Goal: Information Seeking & Learning: Find contact information

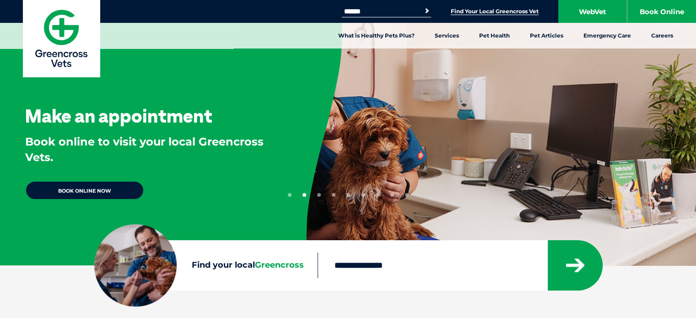
click at [496, 12] on link "Find Your Local Greencross Vet" at bounding box center [494, 11] width 88 height 7
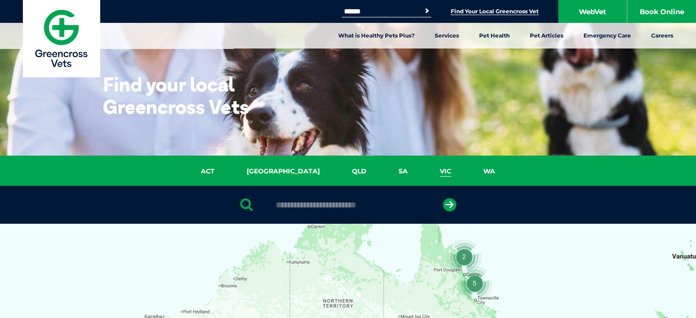
click at [424, 170] on link "VIC" at bounding box center [445, 171] width 43 height 11
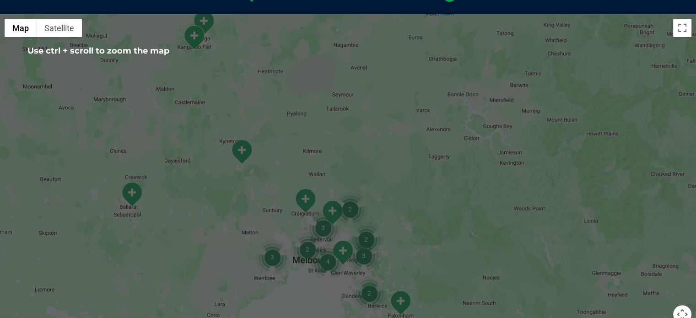
scroll to position [255, 0]
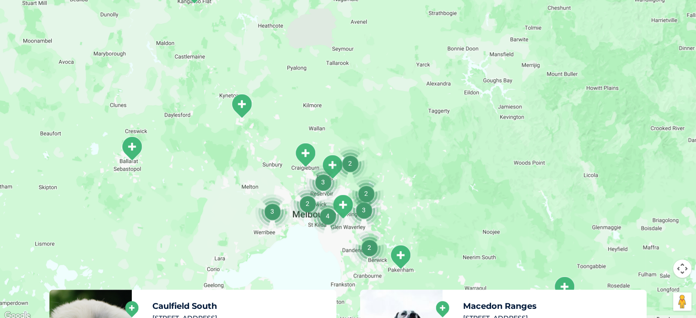
click at [391, 205] on div at bounding box center [348, 144] width 696 height 353
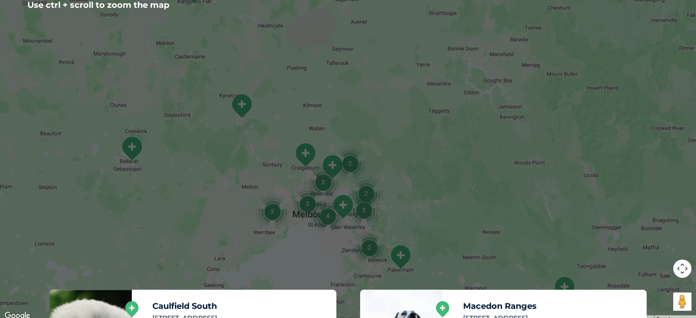
click at [534, 76] on div at bounding box center [348, 144] width 696 height 353
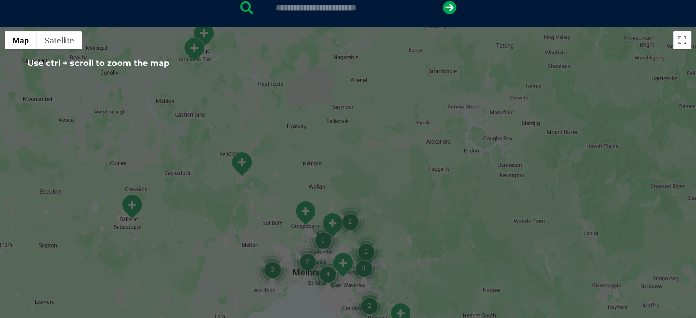
scroll to position [118, 0]
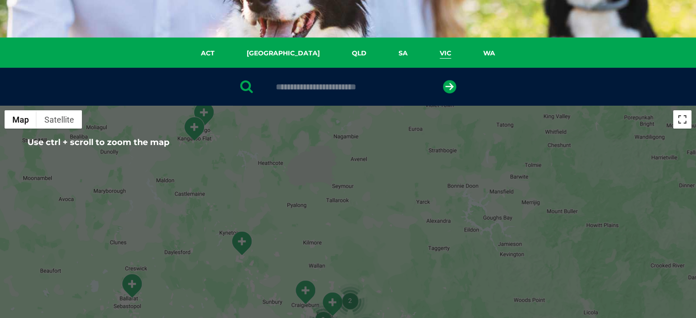
click at [681, 118] on button "Toggle fullscreen view" at bounding box center [682, 119] width 18 height 18
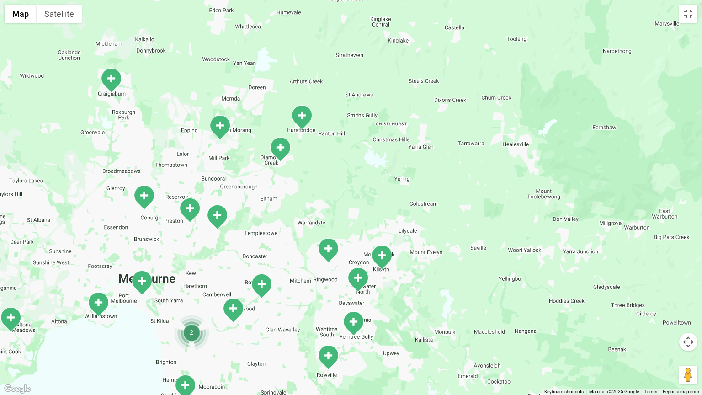
drag, startPoint x: 334, startPoint y: 298, endPoint x: 434, endPoint y: 286, distance: 100.4
click at [434, 286] on div at bounding box center [351, 197] width 702 height 395
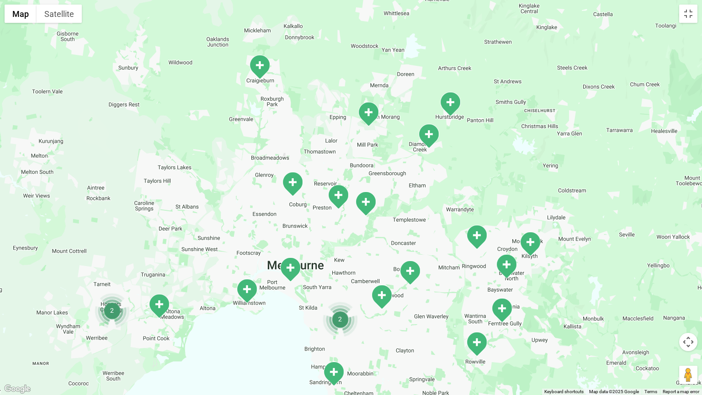
drag, startPoint x: 197, startPoint y: 284, endPoint x: 349, endPoint y: 270, distance: 152.9
click at [349, 270] on div at bounding box center [351, 197] width 702 height 395
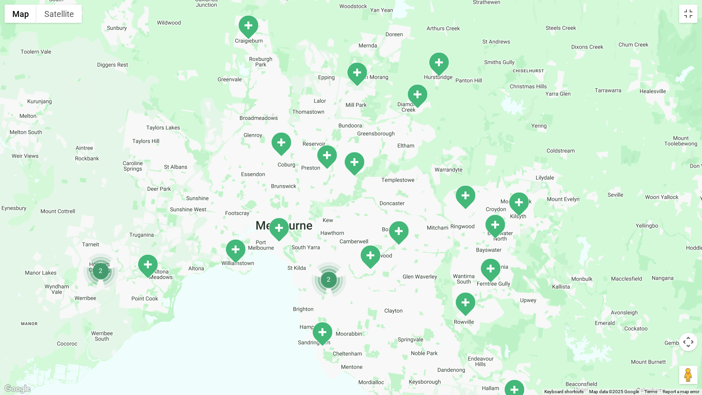
drag, startPoint x: 402, startPoint y: 332, endPoint x: 391, endPoint y: 291, distance: 43.2
click at [391, 291] on div at bounding box center [351, 197] width 702 height 395
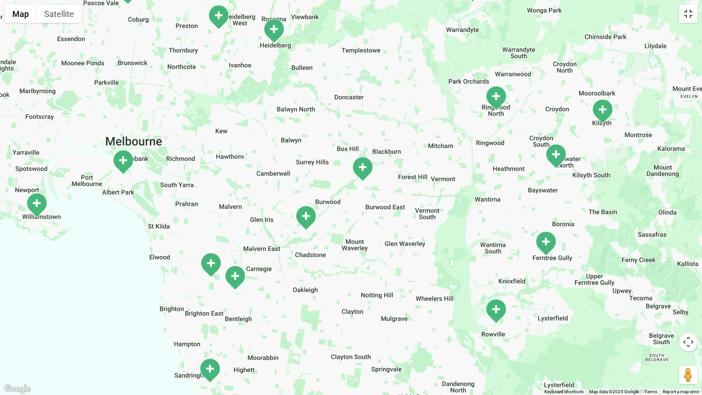
click at [687, 13] on button "Toggle fullscreen view" at bounding box center [689, 14] width 18 height 18
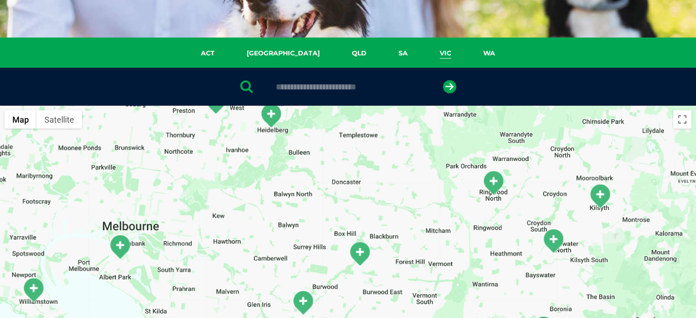
click at [278, 88] on input "text" at bounding box center [347, 86] width 153 height 9
type input "****"
click at [448, 86] on icon "submit" at bounding box center [449, 86] width 13 height 13
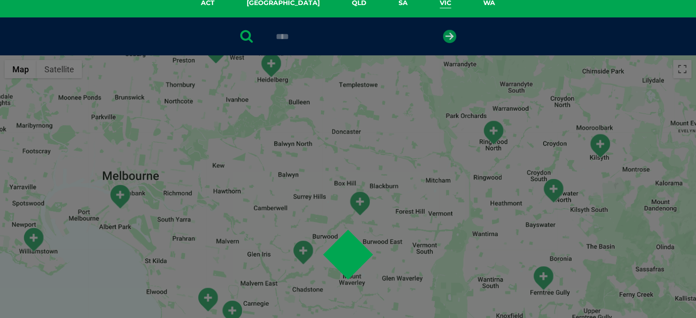
scroll to position [177, 0]
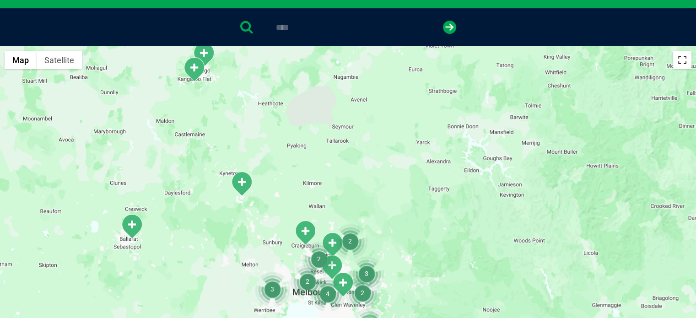
click at [682, 60] on button "Toggle fullscreen view" at bounding box center [682, 60] width 18 height 18
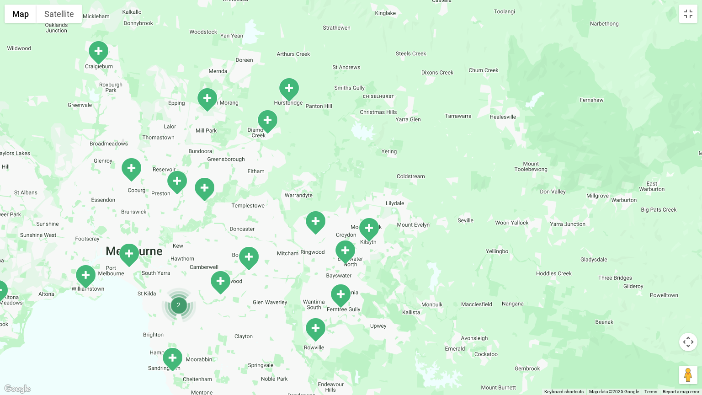
drag, startPoint x: 204, startPoint y: 279, endPoint x: 484, endPoint y: 232, distance: 284.7
click at [484, 232] on div at bounding box center [351, 197] width 702 height 395
click at [177, 303] on img "2" at bounding box center [178, 305] width 35 height 35
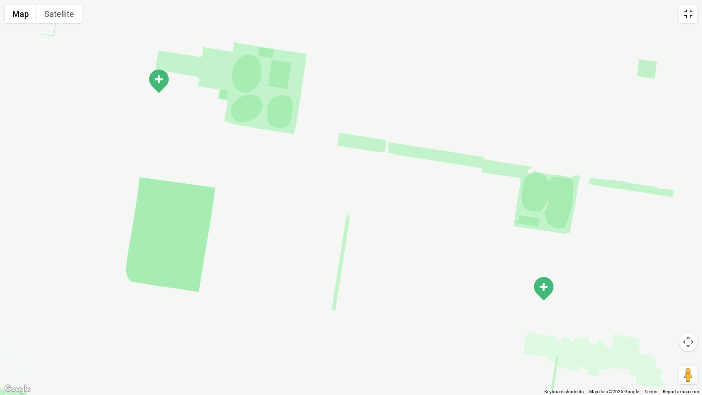
click at [689, 16] on button "Toggle fullscreen view" at bounding box center [689, 14] width 18 height 18
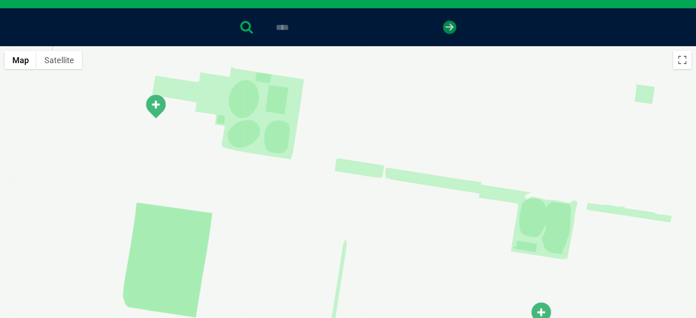
click at [448, 28] on icon "submit" at bounding box center [449, 27] width 13 height 13
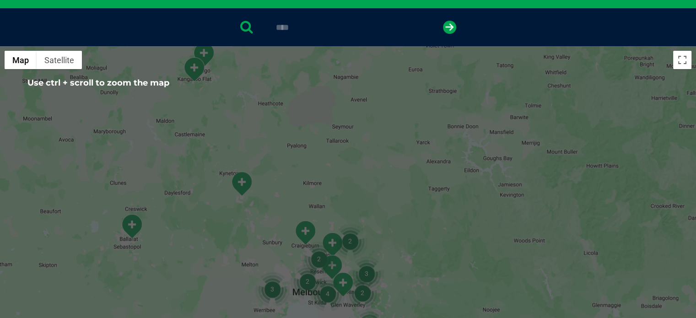
scroll to position [223, 0]
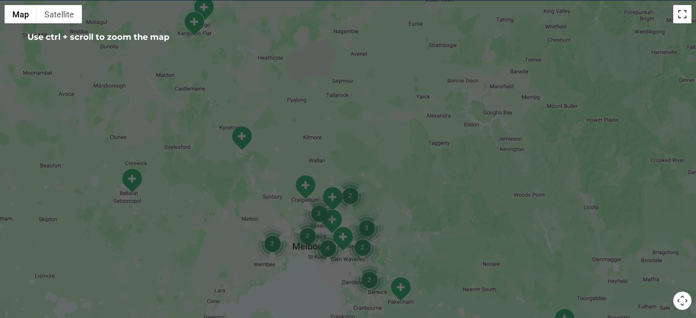
click at [680, 11] on button "Toggle fullscreen view" at bounding box center [682, 14] width 18 height 18
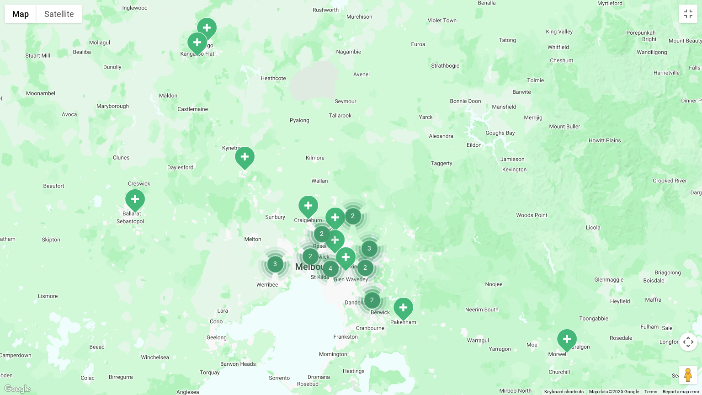
click at [449, 236] on div at bounding box center [351, 197] width 702 height 395
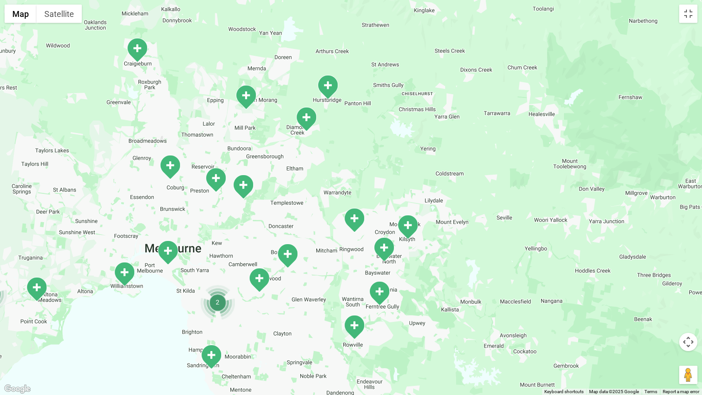
drag, startPoint x: 314, startPoint y: 271, endPoint x: 534, endPoint y: 168, distance: 243.3
click at [534, 168] on div at bounding box center [351, 197] width 702 height 395
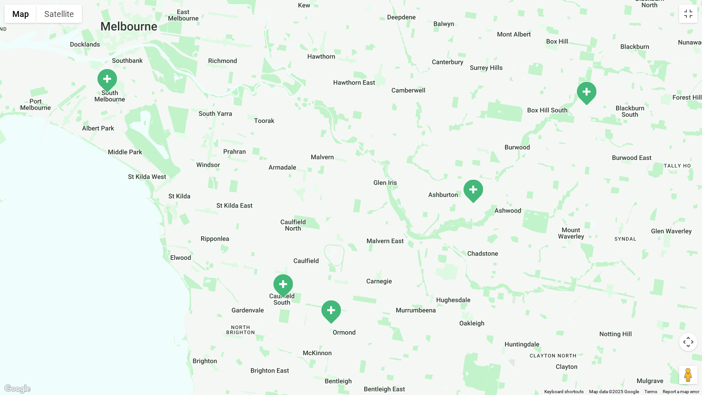
drag, startPoint x: 209, startPoint y: 296, endPoint x: 371, endPoint y: 273, distance: 164.4
click at [371, 273] on div at bounding box center [351, 197] width 702 height 395
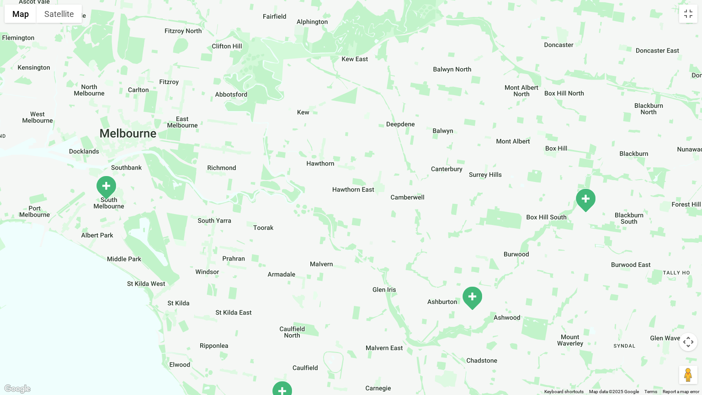
drag, startPoint x: 233, startPoint y: 202, endPoint x: 231, endPoint y: 313, distance: 111.1
click at [231, 313] on div at bounding box center [351, 197] width 702 height 395
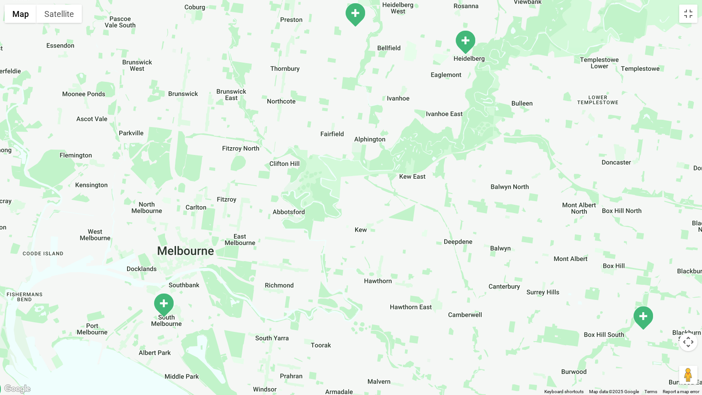
drag, startPoint x: 215, startPoint y: 217, endPoint x: 273, endPoint y: 338, distance: 134.4
click at [273, 317] on div at bounding box center [351, 197] width 702 height 395
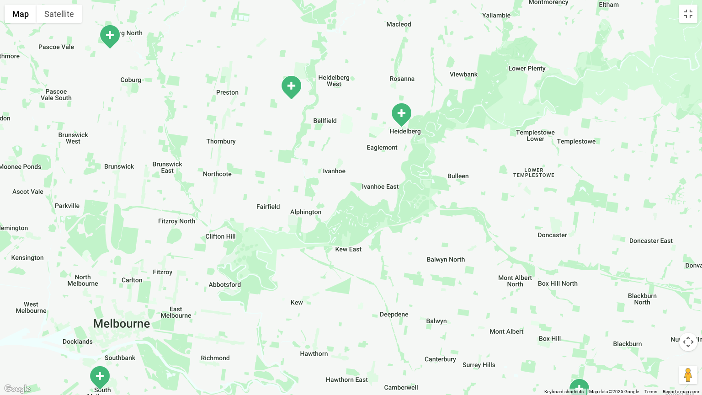
drag, startPoint x: 322, startPoint y: 231, endPoint x: 257, endPoint y: 307, distance: 100.3
click at [257, 307] on div at bounding box center [351, 197] width 702 height 395
click at [112, 34] on img "Coburg" at bounding box center [109, 36] width 23 height 25
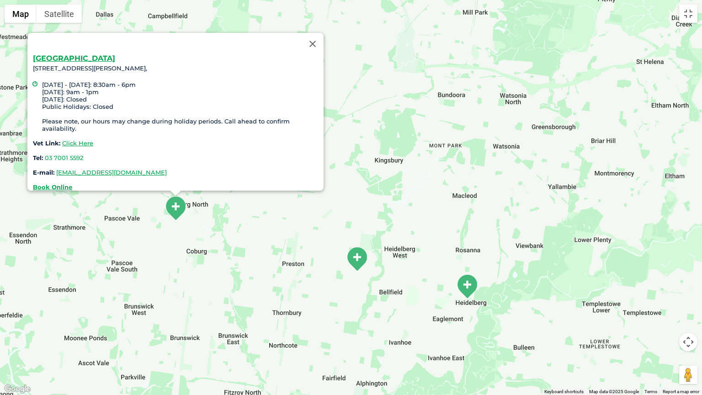
drag, startPoint x: 35, startPoint y: 61, endPoint x: 134, endPoint y: 64, distance: 98.8
click at [172, 62] on div "Coburg Unit 4 /64-96 Gaffney Street, Coburg 3058, Monday - Friday: 8:30am - 6pm…" at bounding box center [178, 123] width 291 height 136
copy div "Unit 4 /64-96 Gaffney Street, Coburg 3058,"
click at [689, 14] on button "Toggle fullscreen view" at bounding box center [689, 14] width 18 height 18
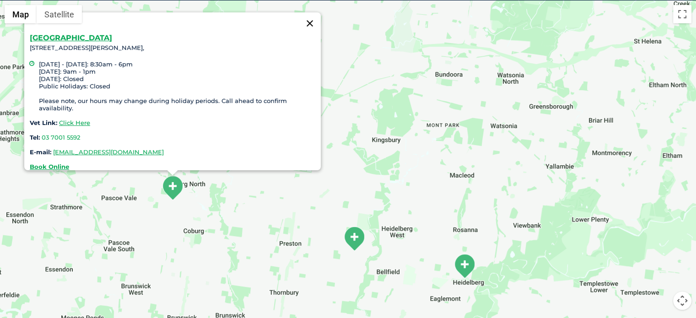
click at [311, 16] on button "Close" at bounding box center [310, 23] width 22 height 22
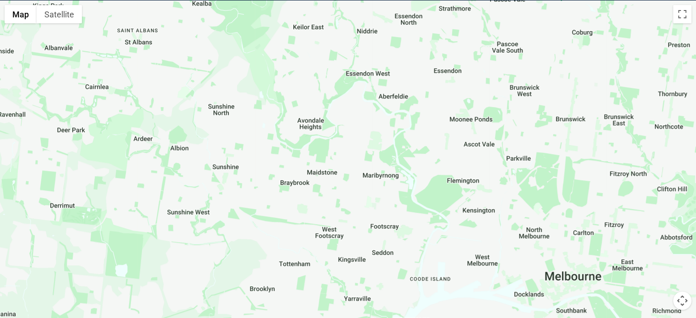
drag, startPoint x: 76, startPoint y: 143, endPoint x: 465, endPoint y: -55, distance: 436.9
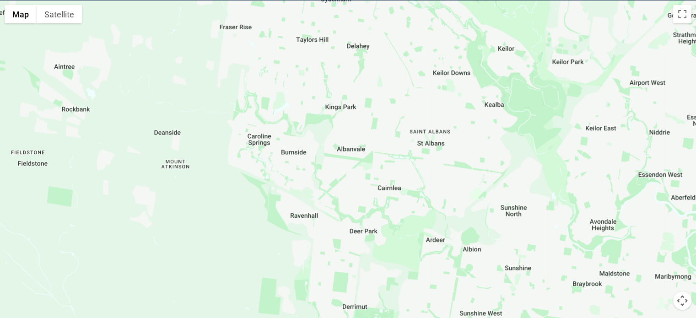
drag, startPoint x: 257, startPoint y: 204, endPoint x: 554, endPoint y: 305, distance: 313.0
click at [554, 305] on div at bounding box center [348, 176] width 696 height 353
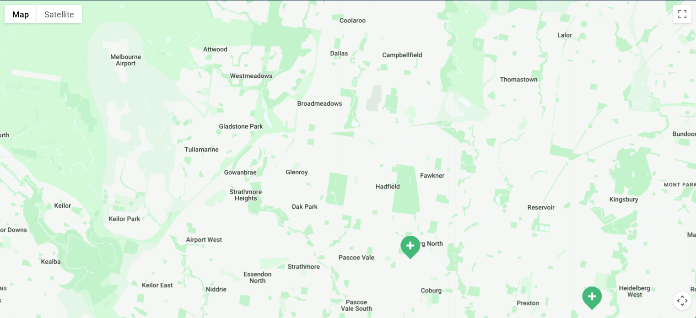
drag, startPoint x: 452, startPoint y: 180, endPoint x: 5, endPoint y: 339, distance: 474.3
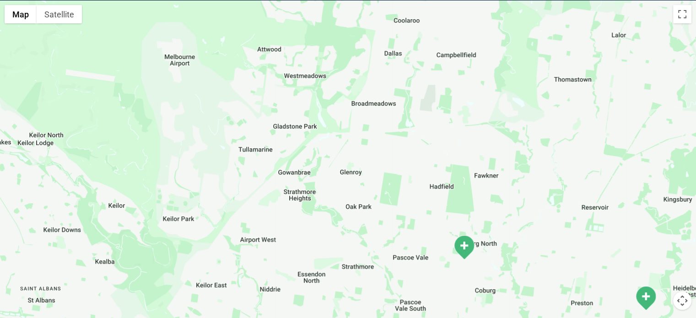
drag, startPoint x: 561, startPoint y: 157, endPoint x: 560, endPoint y: 145, distance: 12.4
click at [561, 156] on div at bounding box center [348, 176] width 696 height 353
click at [681, 13] on button "Toggle fullscreen view" at bounding box center [682, 14] width 18 height 18
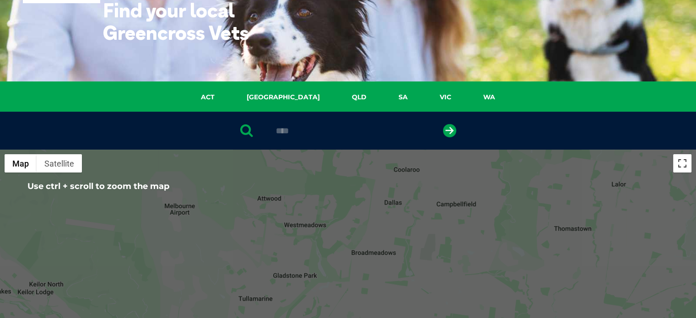
scroll to position [40, 0]
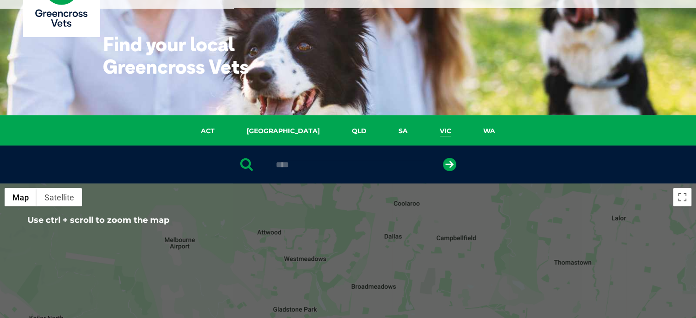
click at [424, 130] on link "VIC" at bounding box center [445, 131] width 43 height 11
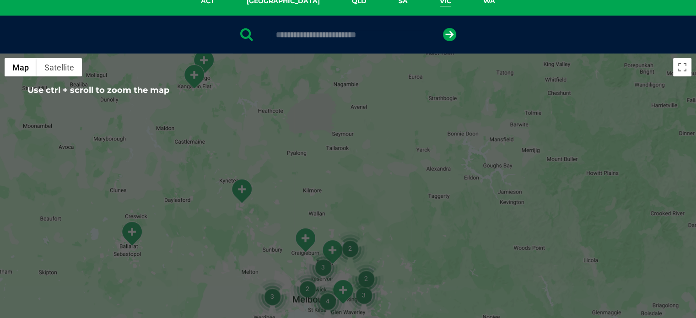
scroll to position [164, 0]
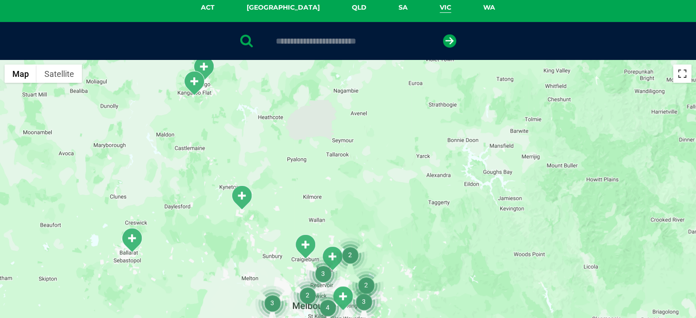
click at [685, 72] on button "Toggle fullscreen view" at bounding box center [682, 73] width 18 height 18
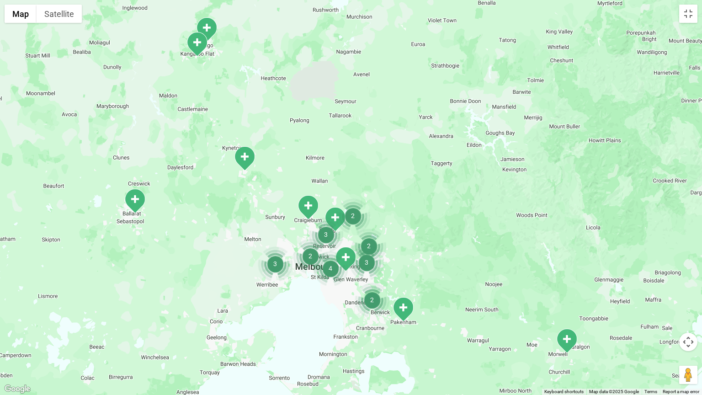
click at [134, 196] on img "Ballarat" at bounding box center [134, 200] width 23 height 25
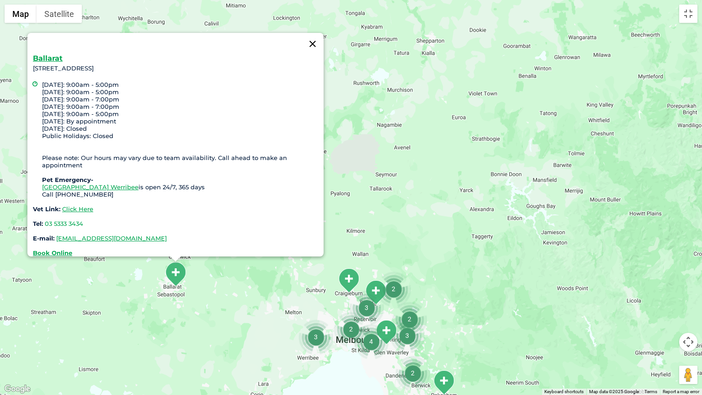
click at [312, 36] on button "Close" at bounding box center [313, 44] width 22 height 22
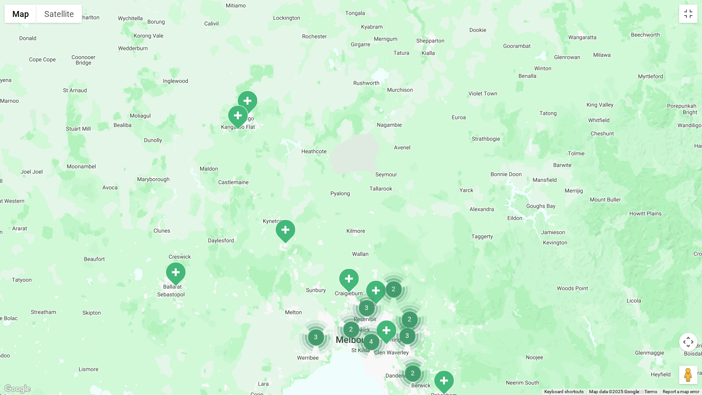
click at [284, 230] on img "Macedon Ranges" at bounding box center [285, 231] width 23 height 25
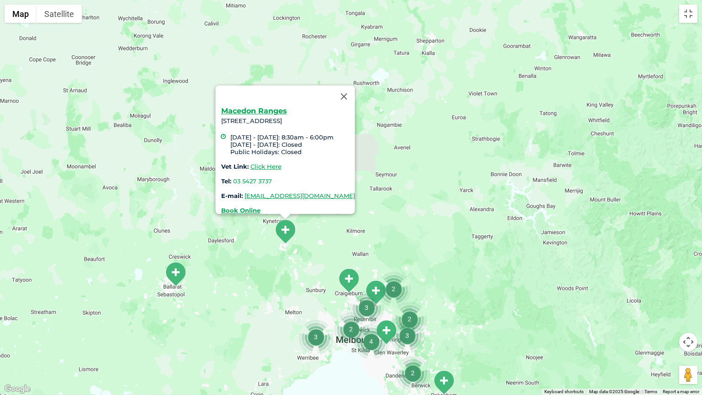
drag, startPoint x: 194, startPoint y: 113, endPoint x: 307, endPoint y: 113, distance: 113.0
click at [307, 113] on div "Macedon Ranges 5 Brooke Street Woodend , VIC 3442 Monday - Friday: 8:30am - 6:0…" at bounding box center [285, 150] width 139 height 129
copy div "5 Brooke Street Woodend , VIC 3442"
click at [355, 90] on button "Close" at bounding box center [344, 97] width 22 height 22
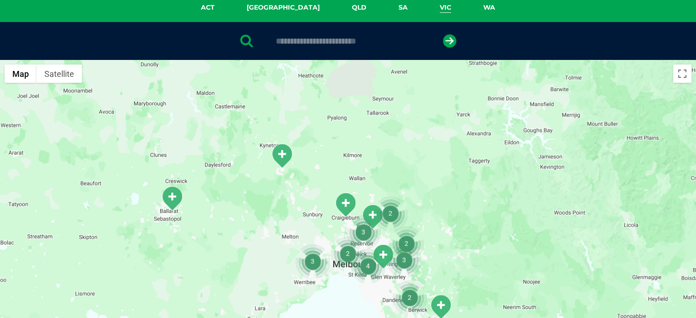
drag, startPoint x: 374, startPoint y: 254, endPoint x: 373, endPoint y: 139, distance: 114.8
click at [373, 139] on div at bounding box center [348, 236] width 696 height 353
click at [344, 201] on img "Craigieburn" at bounding box center [345, 204] width 23 height 25
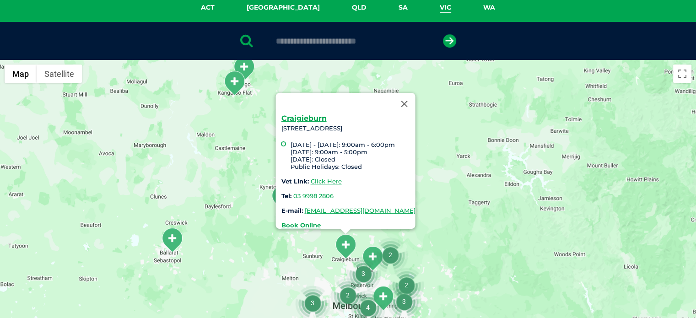
drag, startPoint x: 262, startPoint y: 121, endPoint x: 430, endPoint y: 123, distance: 167.9
click at [415, 123] on div "Craigieburn Unit B5, 420 Craigieburn Road Craigieburn VIC 3064 Monday - Friday:…" at bounding box center [348, 172] width 134 height 114
copy div "Unit B5, 420 Craigieburn Road Craigieburn VIC 3064"
click at [415, 99] on button "Close" at bounding box center [404, 104] width 22 height 22
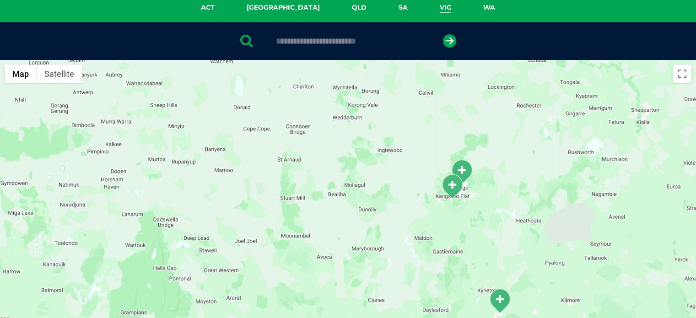
drag, startPoint x: 337, startPoint y: 194, endPoint x: 547, endPoint y: 290, distance: 230.5
click at [553, 295] on div at bounding box center [348, 236] width 696 height 353
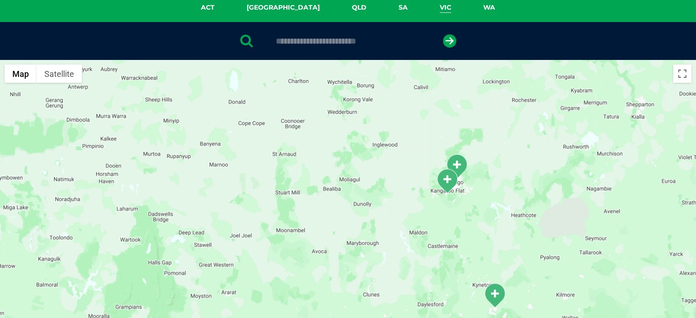
click at [447, 177] on img "Kangaroo Flat" at bounding box center [446, 180] width 23 height 25
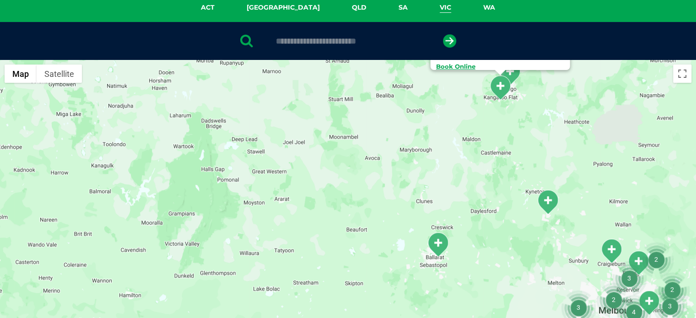
drag, startPoint x: 394, startPoint y: 268, endPoint x: 448, endPoint y: 108, distance: 168.9
click at [448, 108] on div "Kangaroo Flat 293-301 High Street, Kangaroo Flat, Monday - Friday: 8:00am - 6:0…" at bounding box center [348, 236] width 696 height 353
click at [435, 241] on img "Ballarat" at bounding box center [437, 243] width 23 height 25
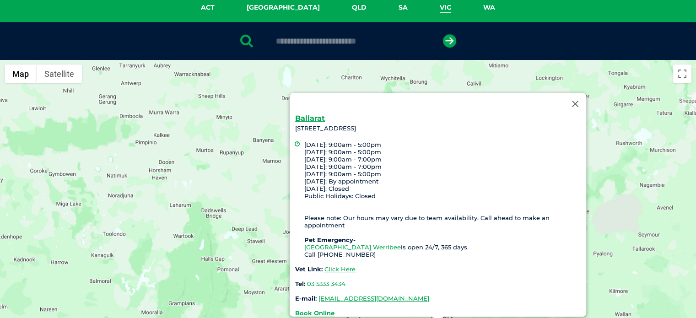
click at [391, 243] on link "Greencross Vet Hospital Werribee" at bounding box center [352, 246] width 97 height 7
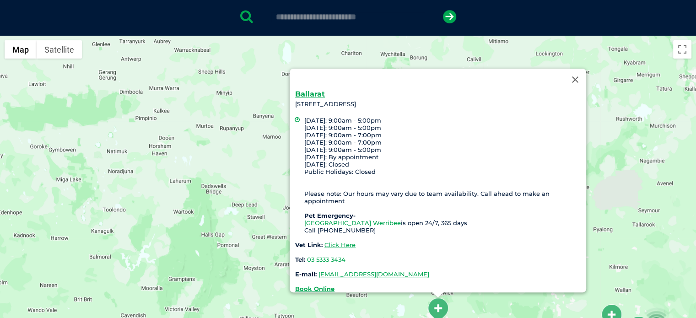
scroll to position [209, 0]
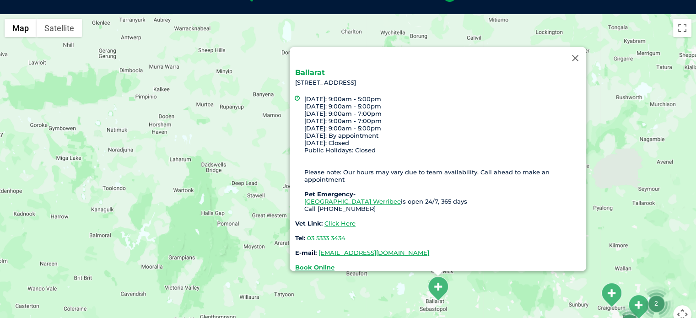
click at [311, 68] on link "Ballarat" at bounding box center [310, 72] width 30 height 9
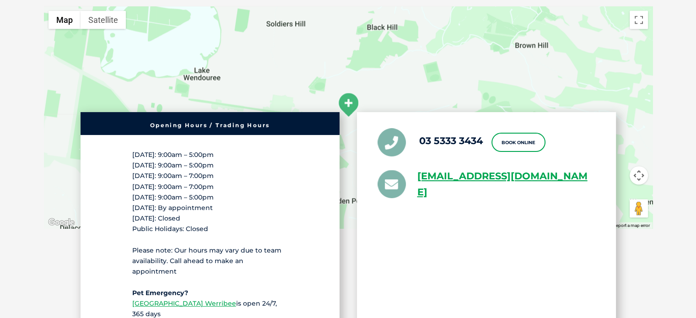
scroll to position [1784, 0]
